Goal: Transaction & Acquisition: Purchase product/service

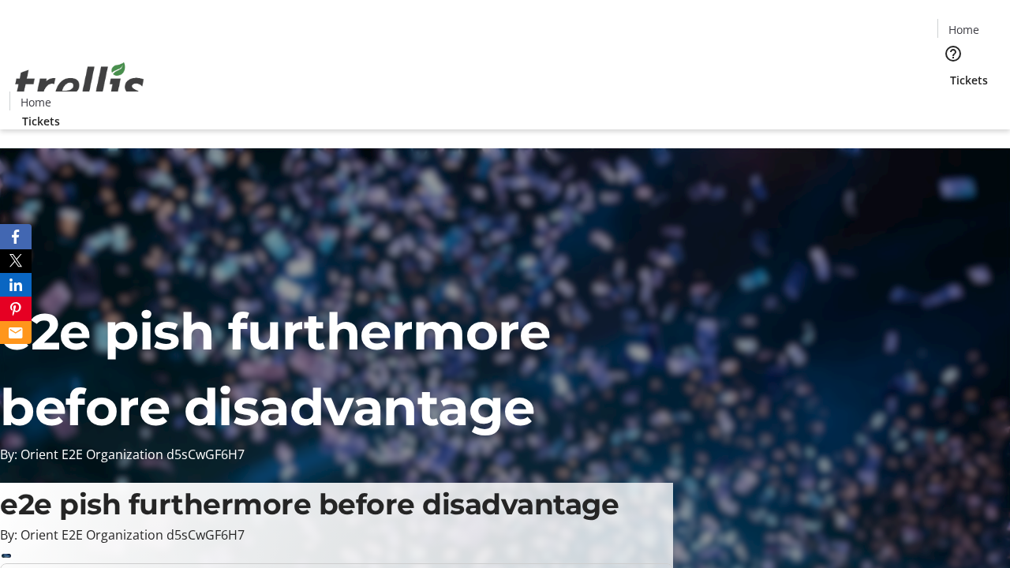
click at [950, 72] on span "Tickets" at bounding box center [969, 80] width 38 height 17
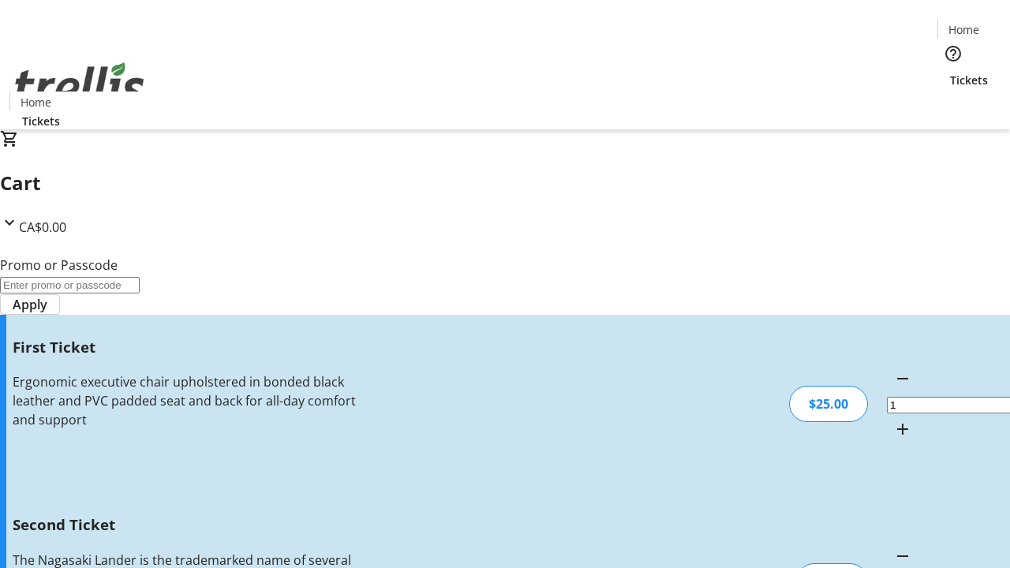
type input "2"
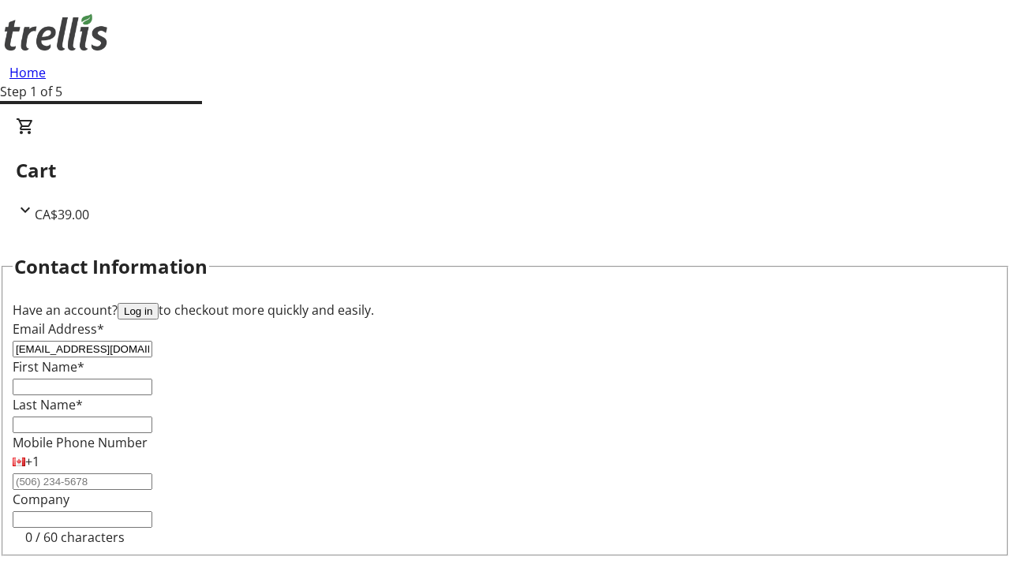
type input "[EMAIL_ADDRESS][DOMAIN_NAME]"
type input "Heber"
type input "Altenwerth-Keebler"
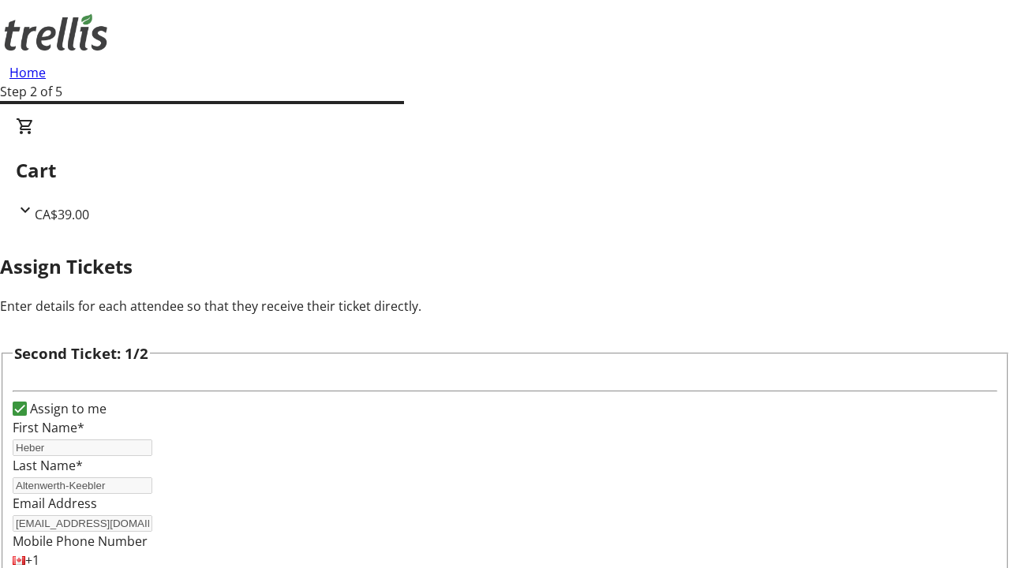
scroll to position [258, 0]
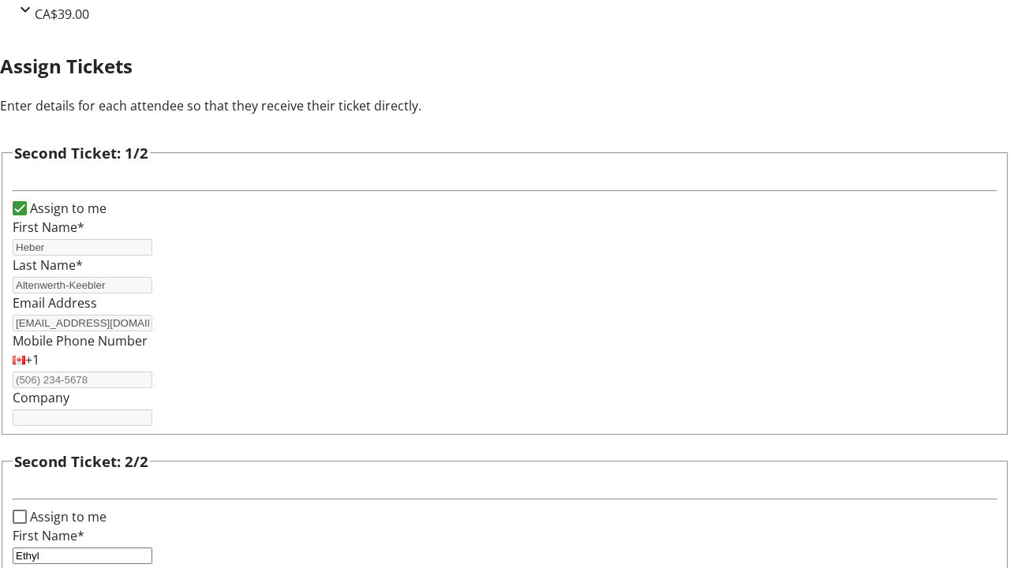
type input "[PERSON_NAME]"
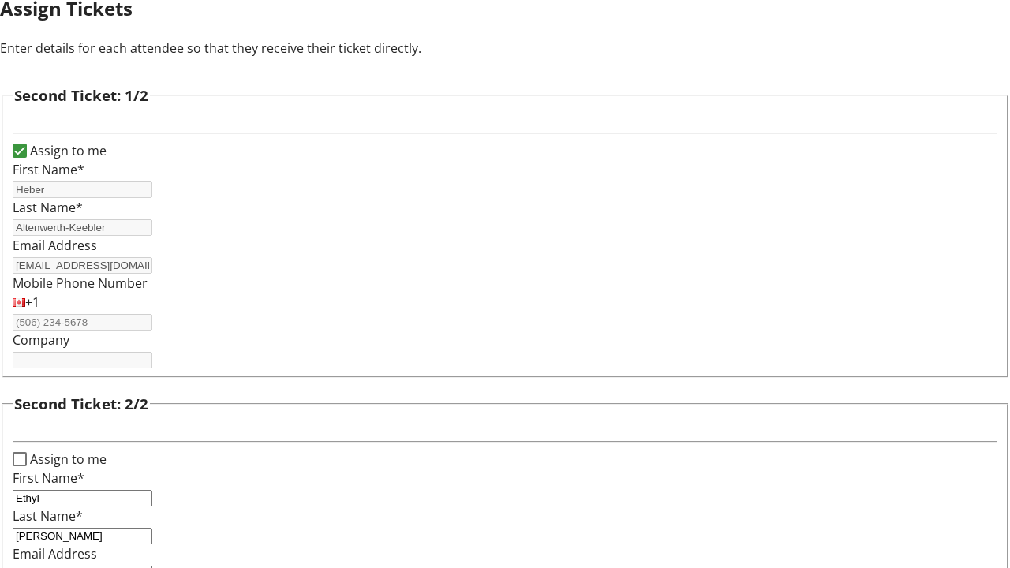
type input "[EMAIL_ADDRESS][DOMAIN_NAME]"
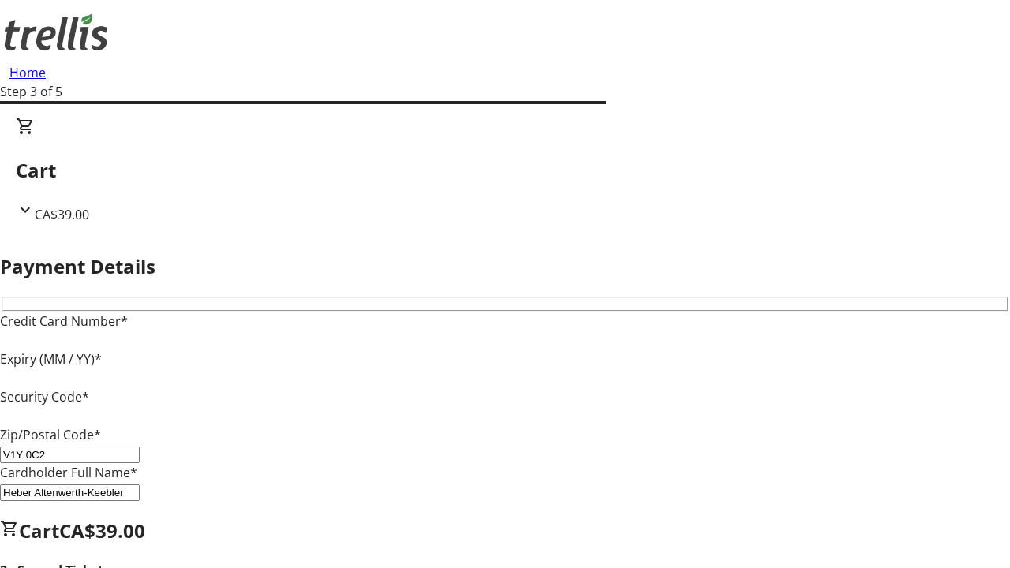
type input "V1Y 0C2"
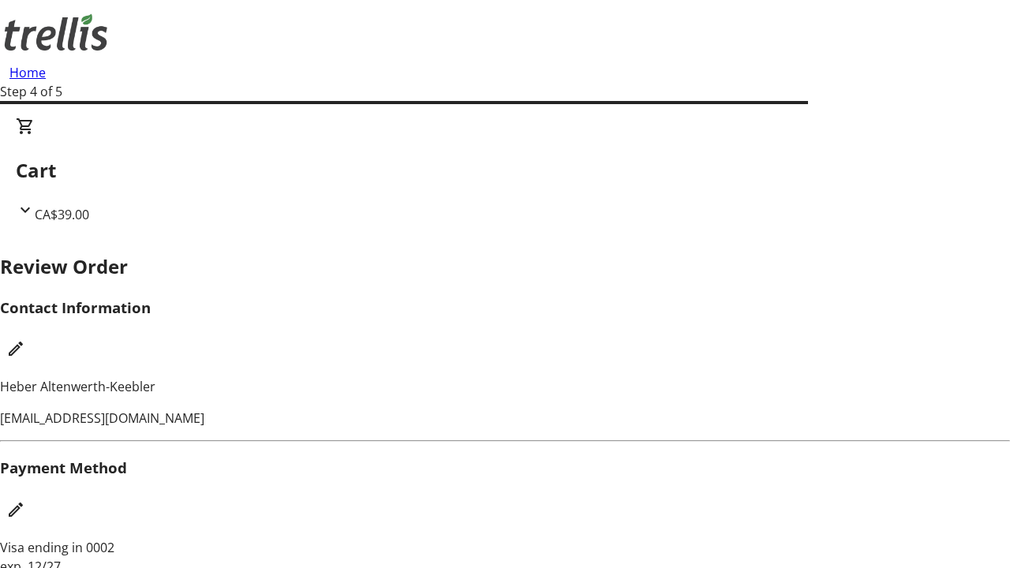
click at [25, 339] on mat-icon "Edit Contact Information" at bounding box center [15, 348] width 19 height 19
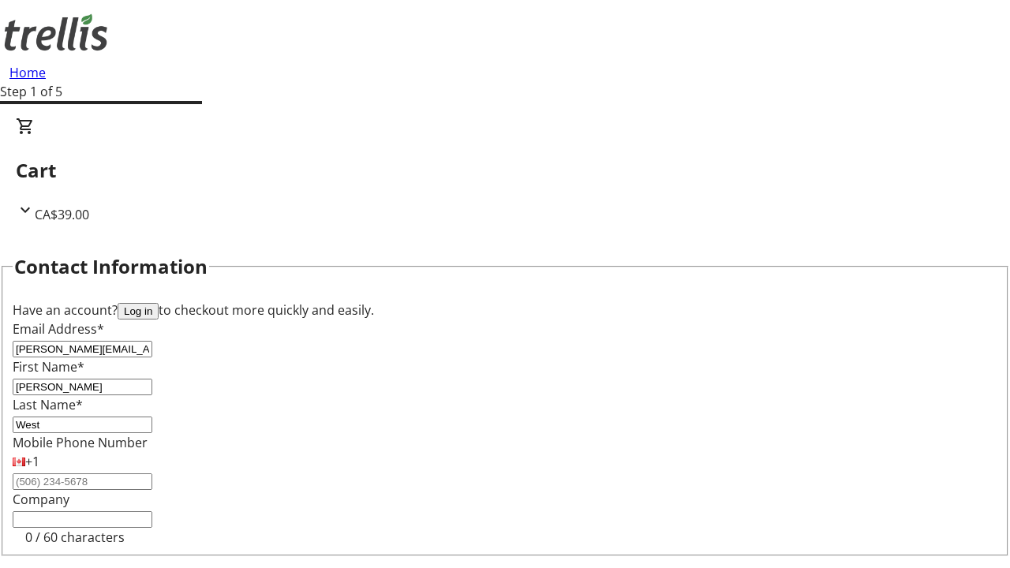
type input "West"
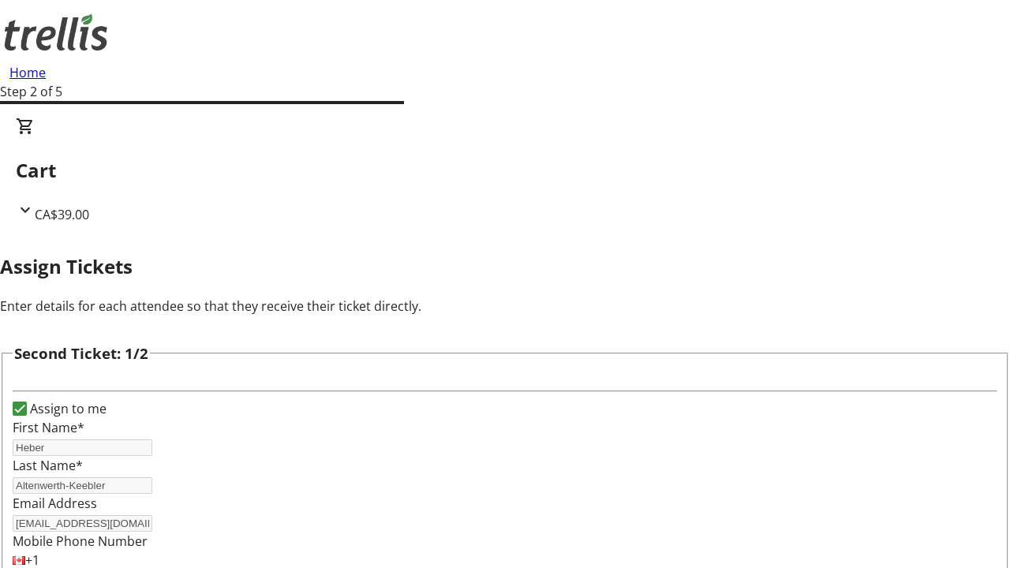
type input "New"
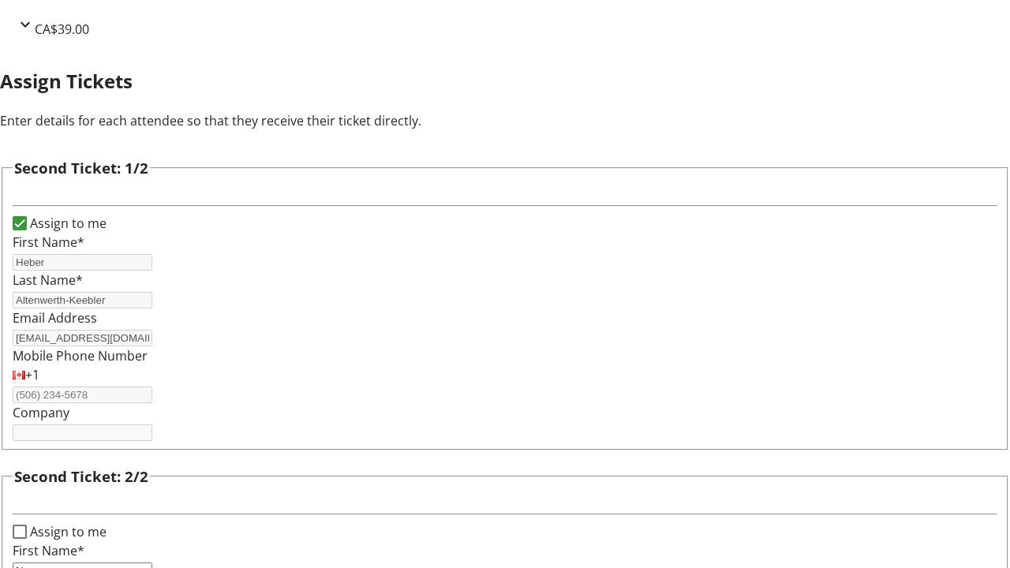
type input "Name"
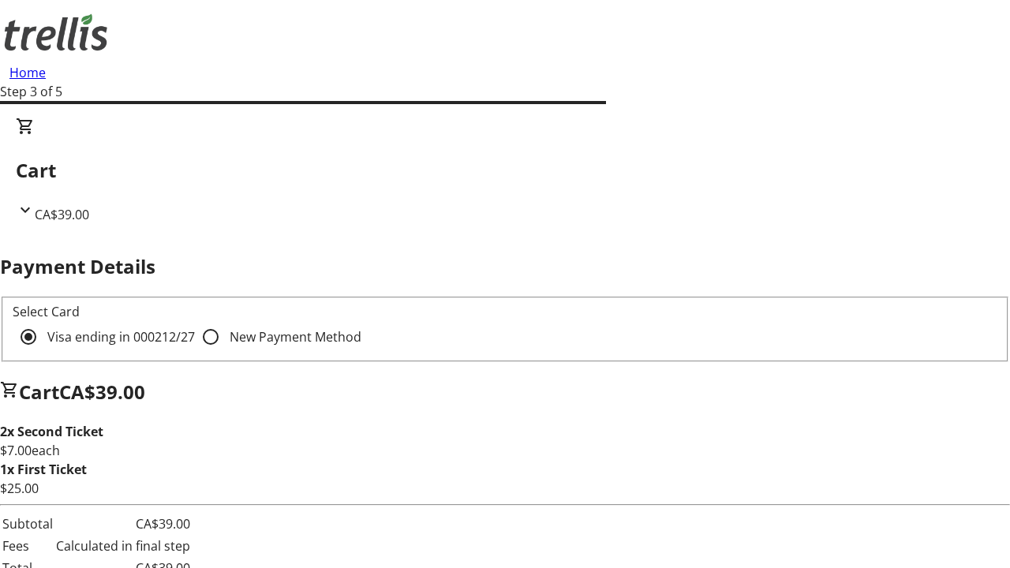
click at [195, 321] on input "New Payment Method" at bounding box center [211, 337] width 32 height 32
radio input "true"
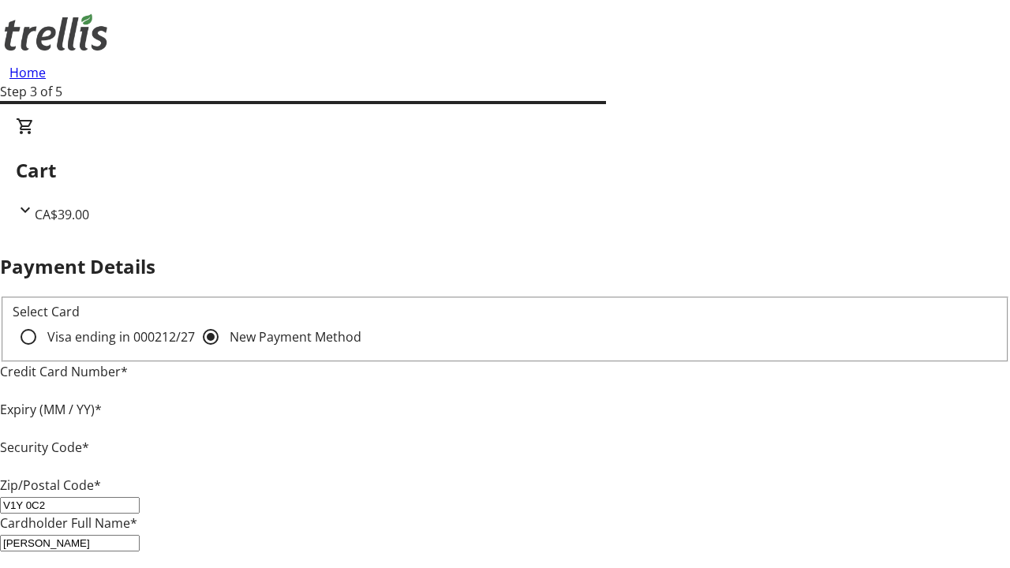
type input "V1Y 0C2"
